Goal: Task Accomplishment & Management: Manage account settings

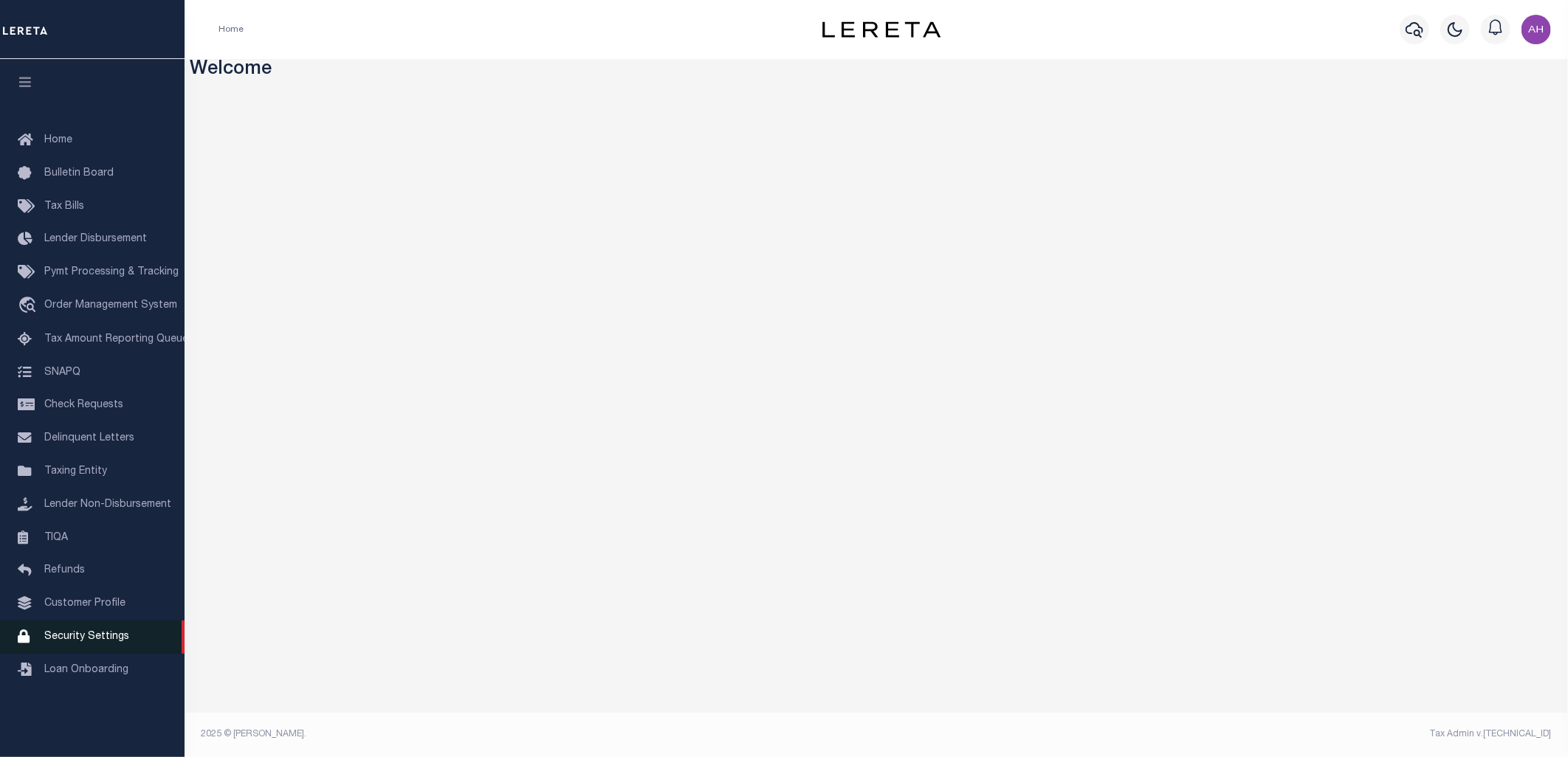
click at [91, 630] on link "Security Settings" at bounding box center [92, 637] width 185 height 33
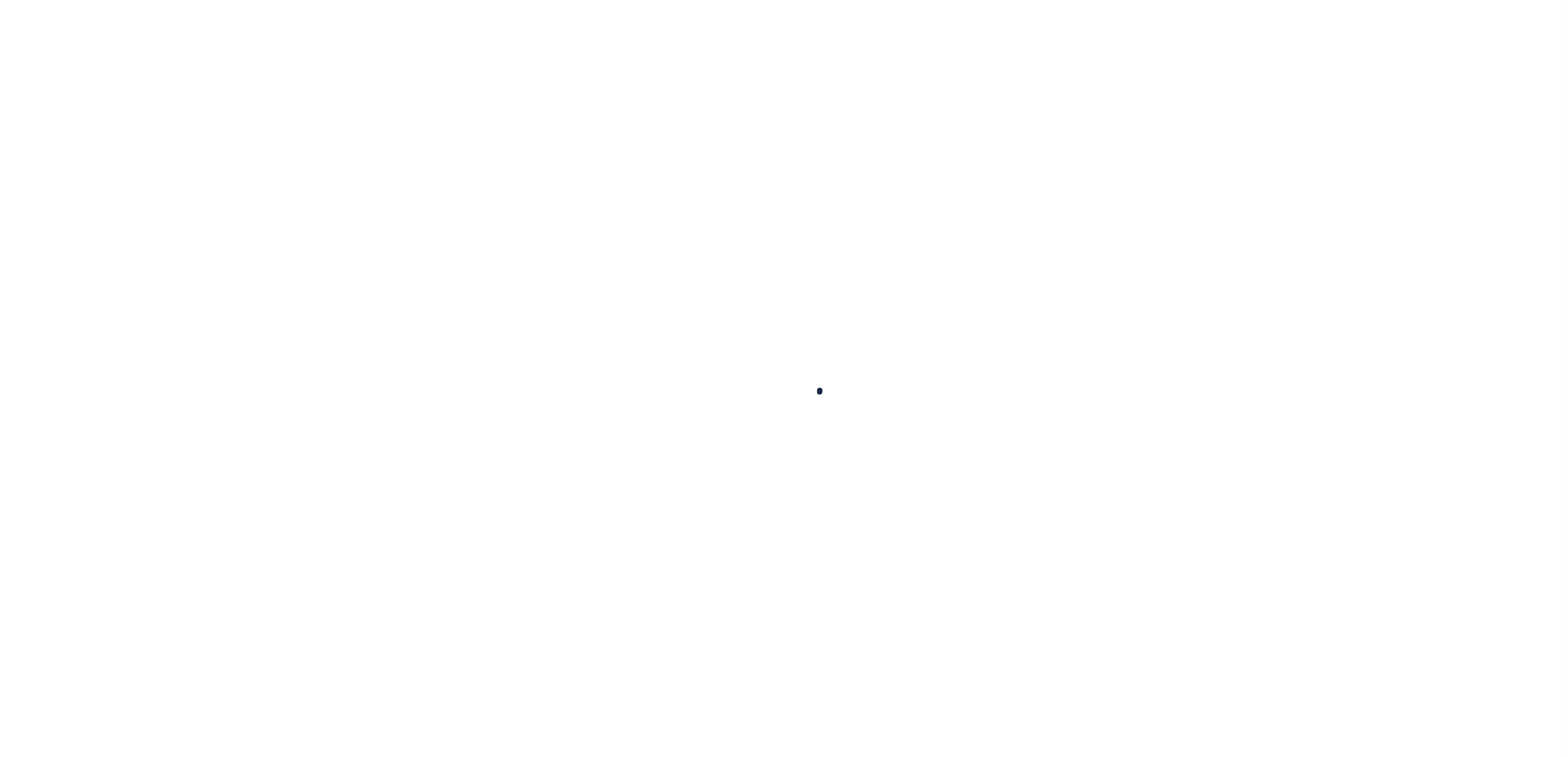
select select "100"
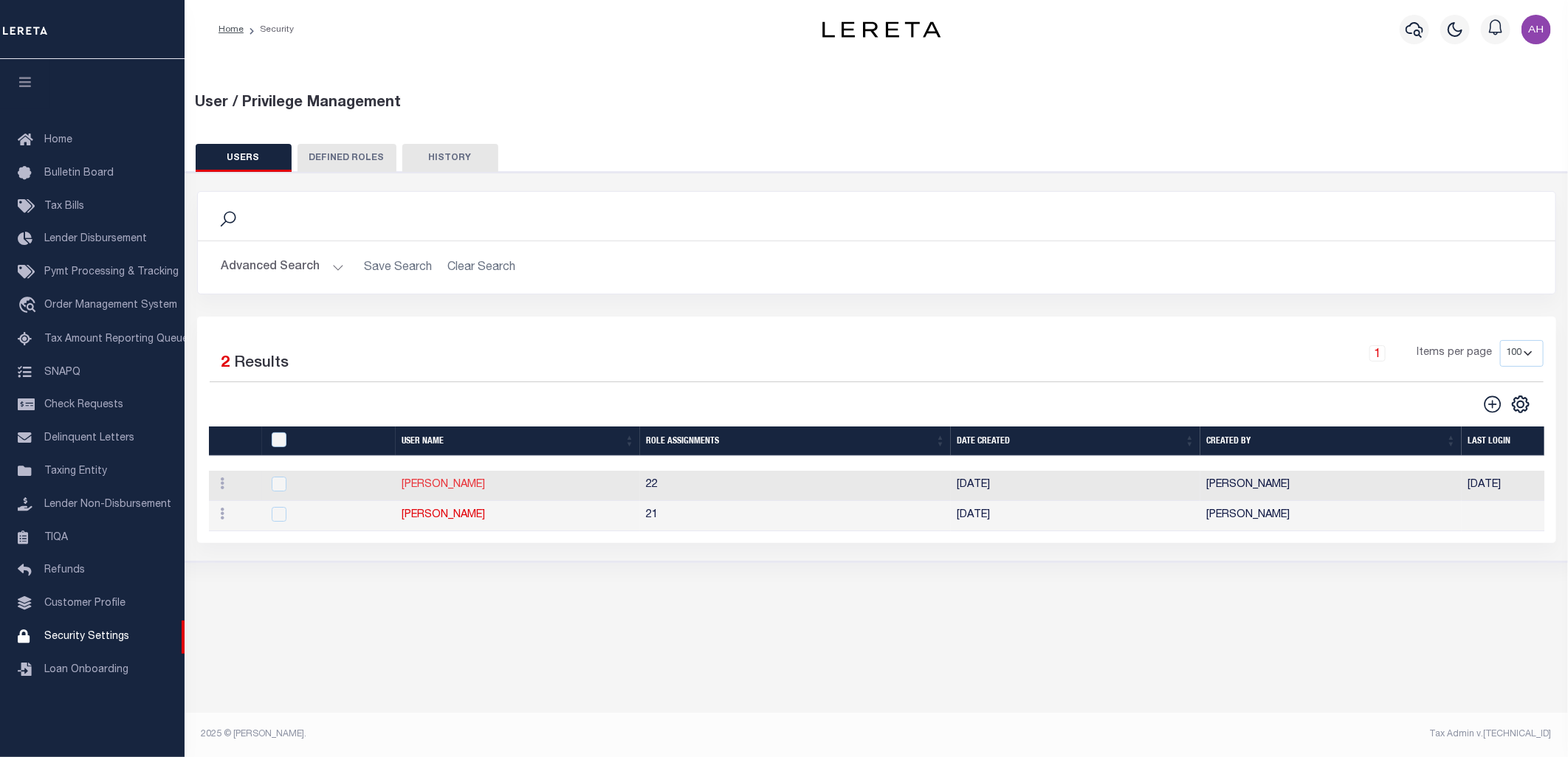
click at [455, 488] on link "[PERSON_NAME]" at bounding box center [443, 485] width 83 height 11
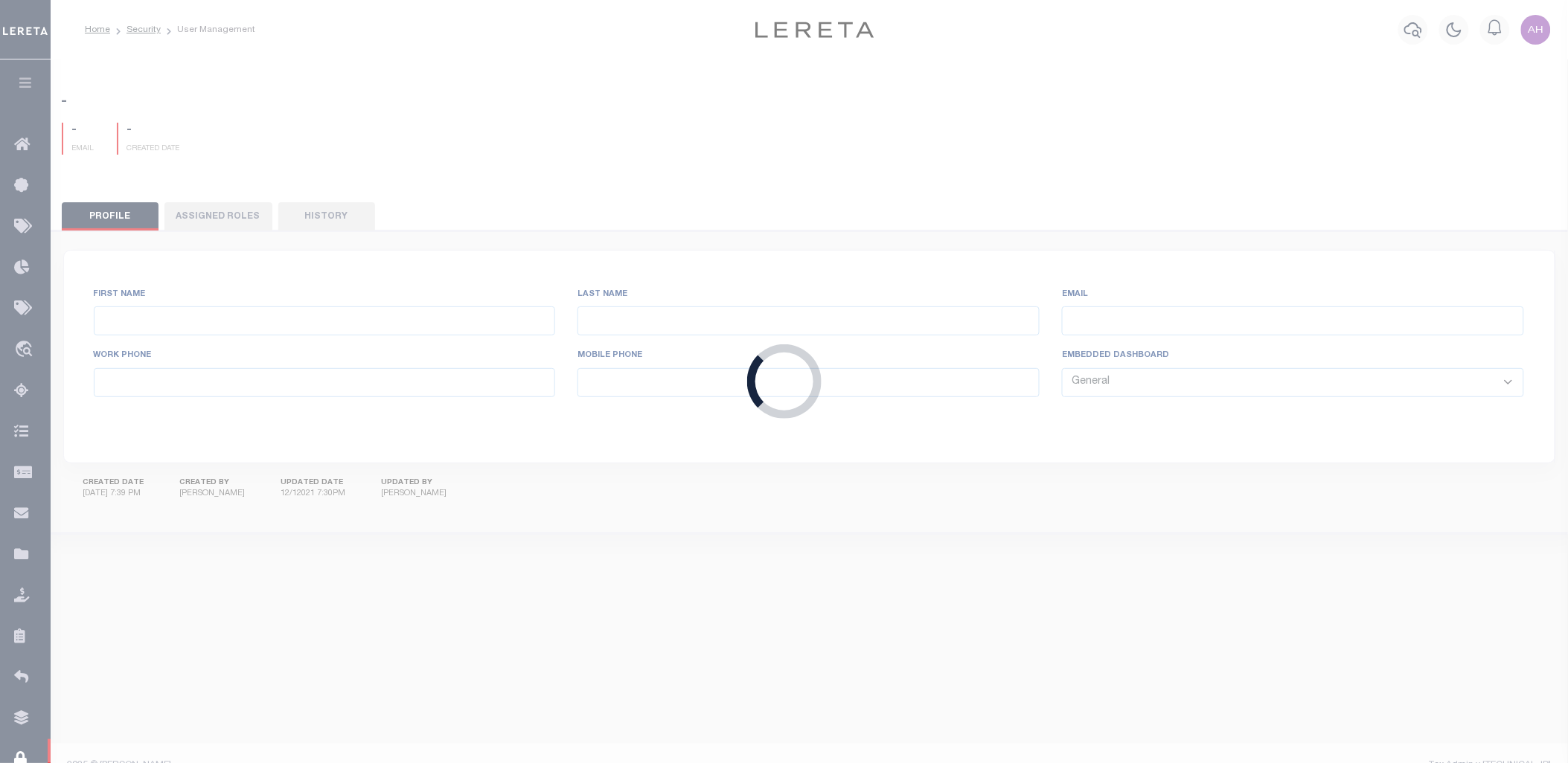
type input "[PERSON_NAME]"
type input "Darwish"
type input "[PERSON_NAME][EMAIL_ADDRESS][DOMAIN_NAME]"
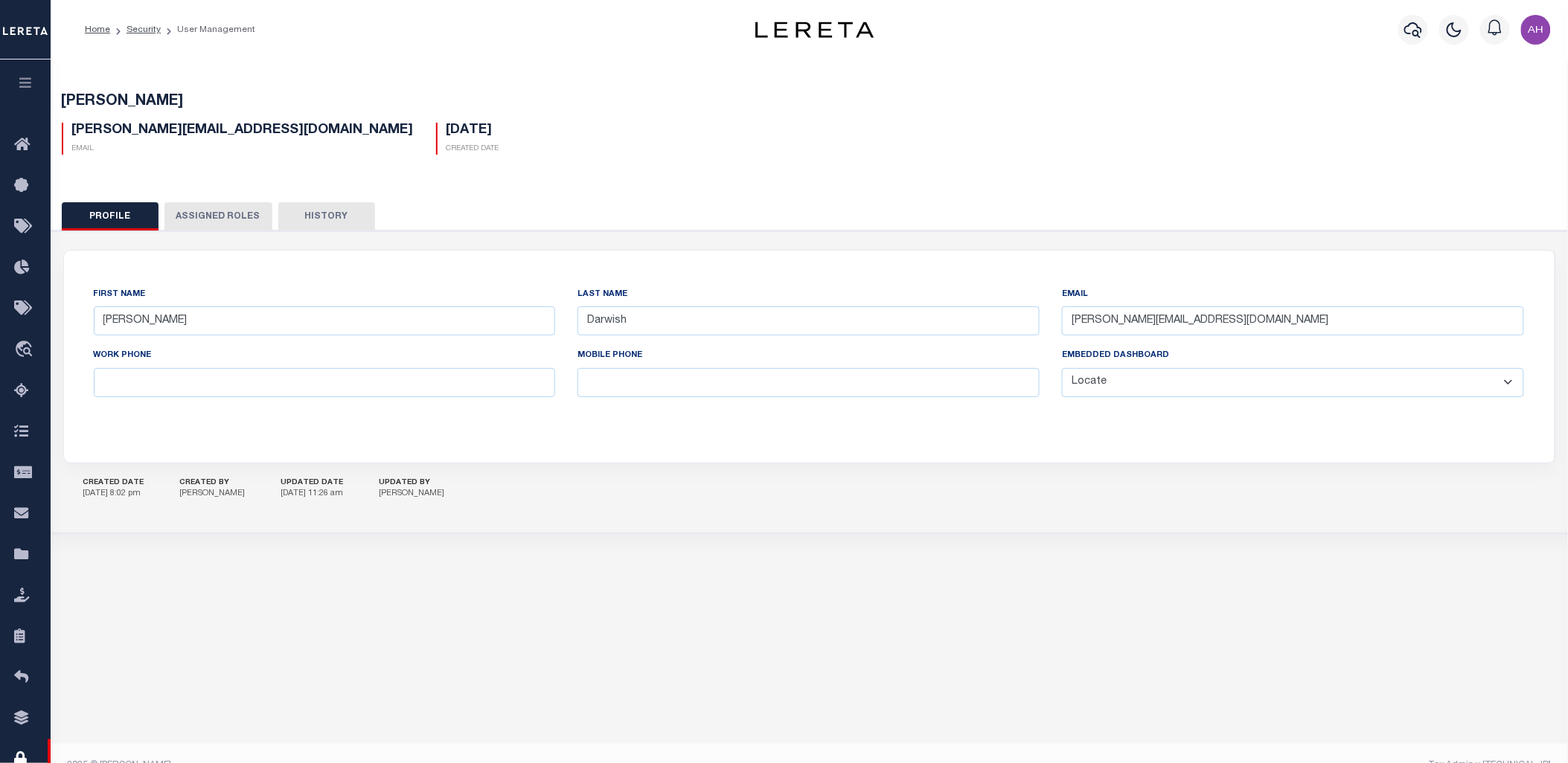
click at [1139, 382] on select "General Locate Escrow Services AI Payment Verification Customer Service" at bounding box center [1293, 383] width 462 height 29
select select "TPS"
click at [1062, 369] on select "General Locate Escrow Services AI Payment Verification Customer Service" at bounding box center [1293, 383] width 462 height 29
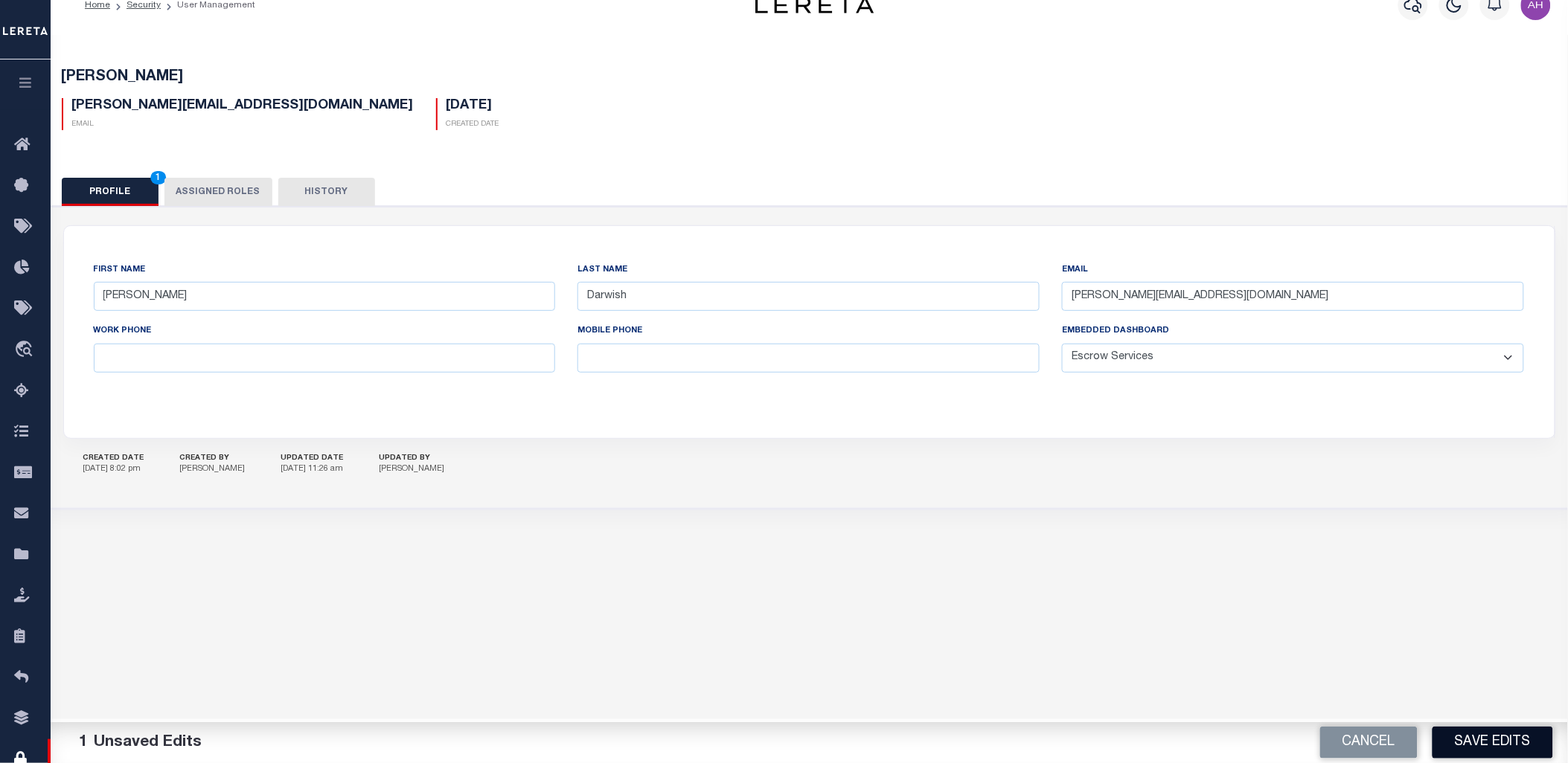
click at [1466, 748] on button "Save Edits" at bounding box center [1493, 742] width 120 height 32
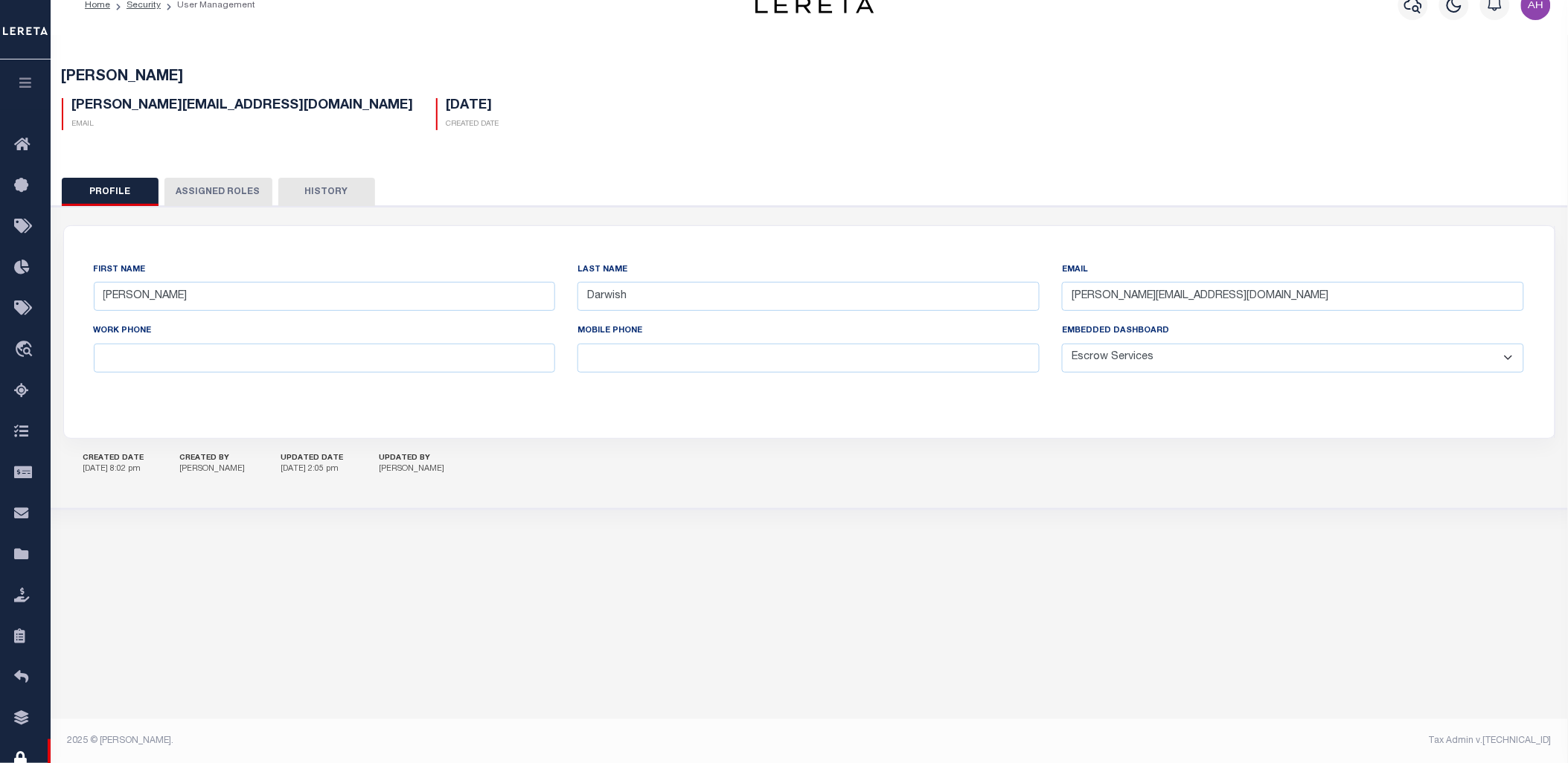
click at [27, 89] on icon "button" at bounding box center [26, 83] width 17 height 13
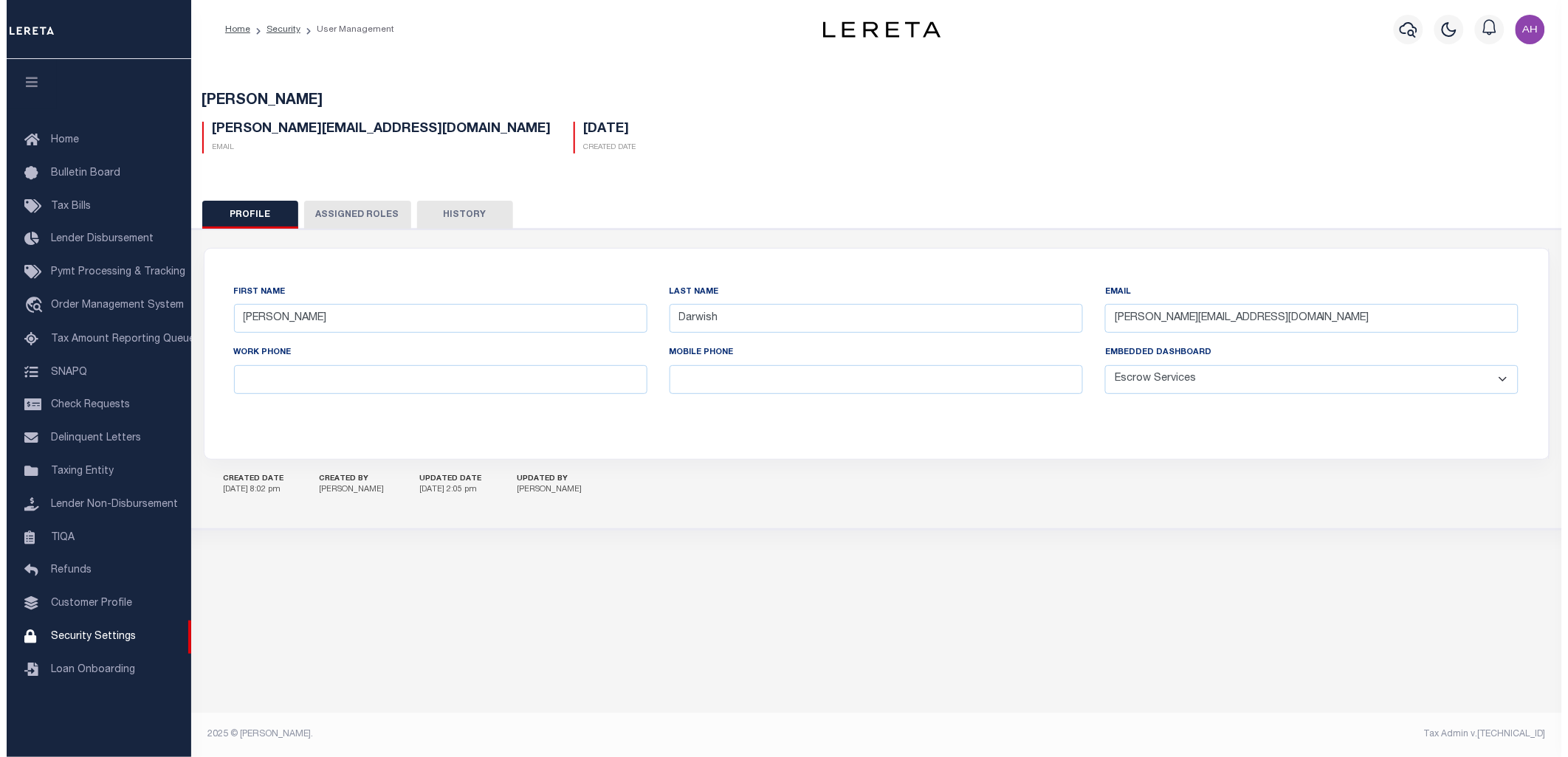
scroll to position [0, 0]
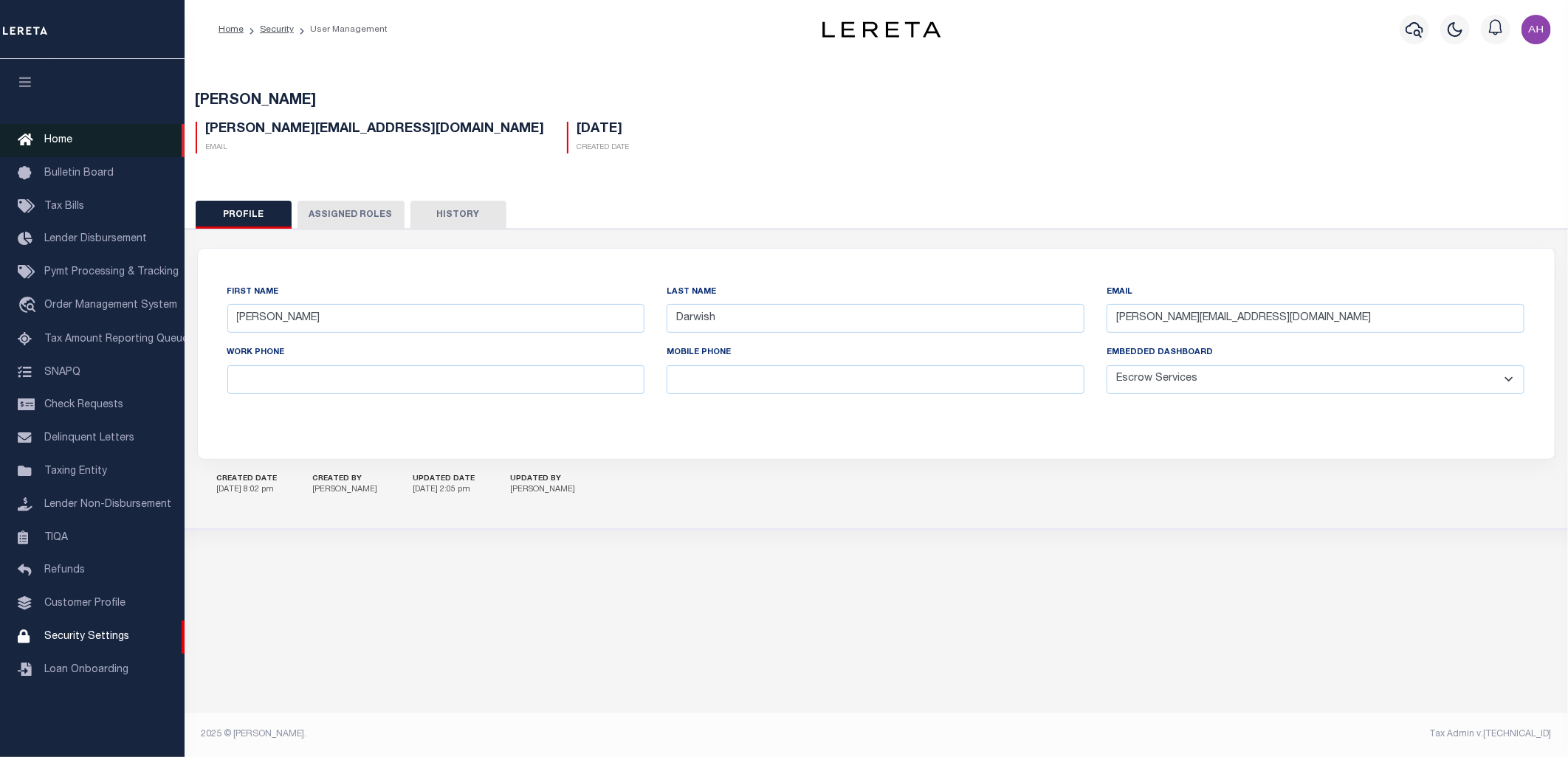
click at [58, 145] on span "Home" at bounding box center [58, 140] width 28 height 11
